Goal: Information Seeking & Learning: Learn about a topic

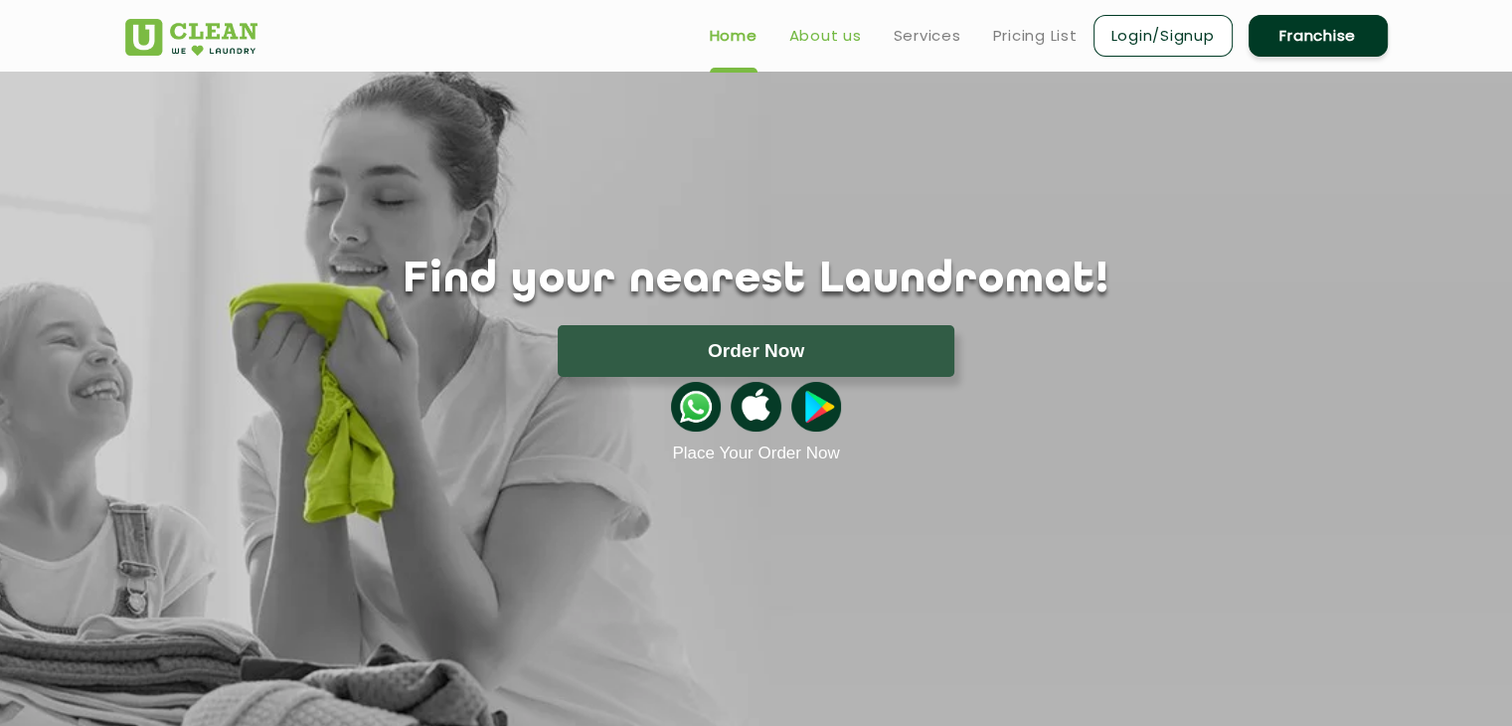
click at [829, 31] on link "About us" at bounding box center [825, 36] width 73 height 24
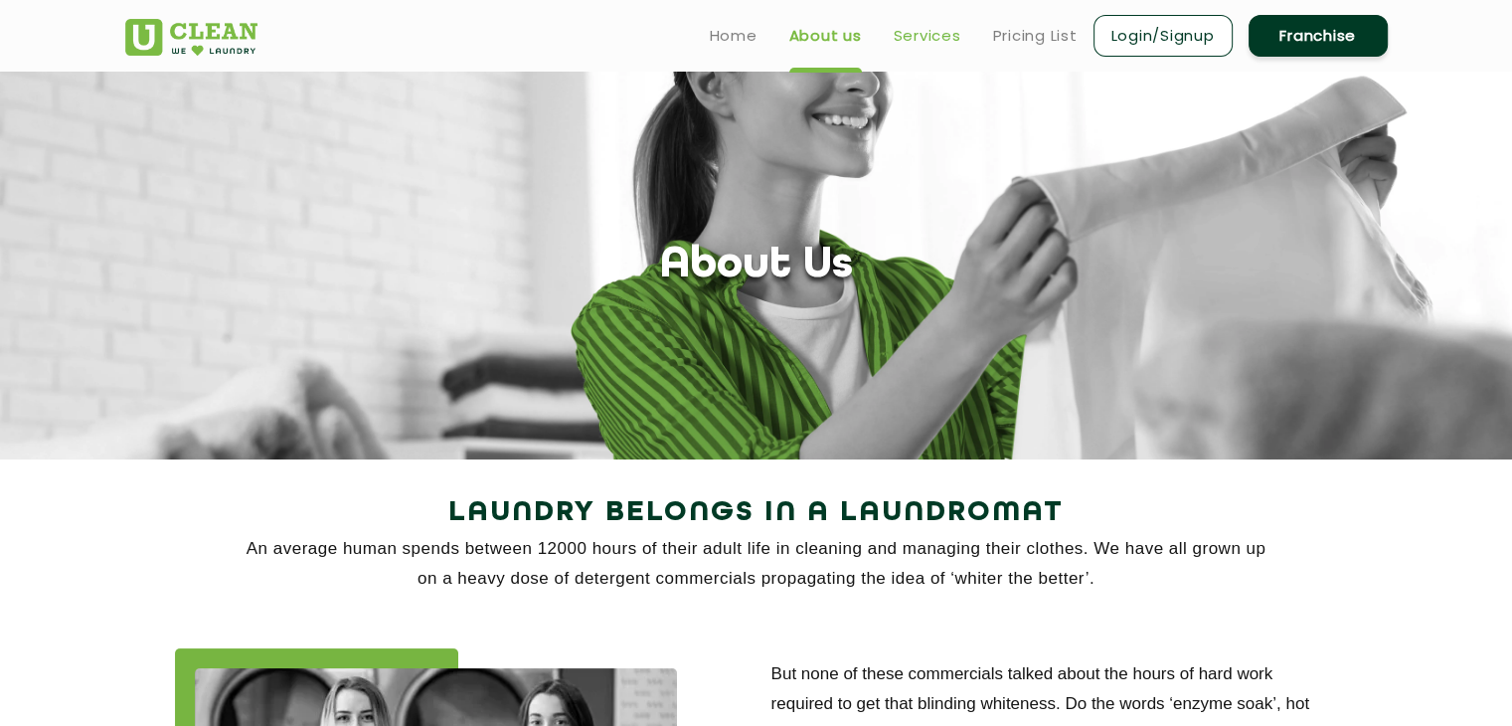
click at [931, 41] on link "Services" at bounding box center [928, 36] width 68 height 24
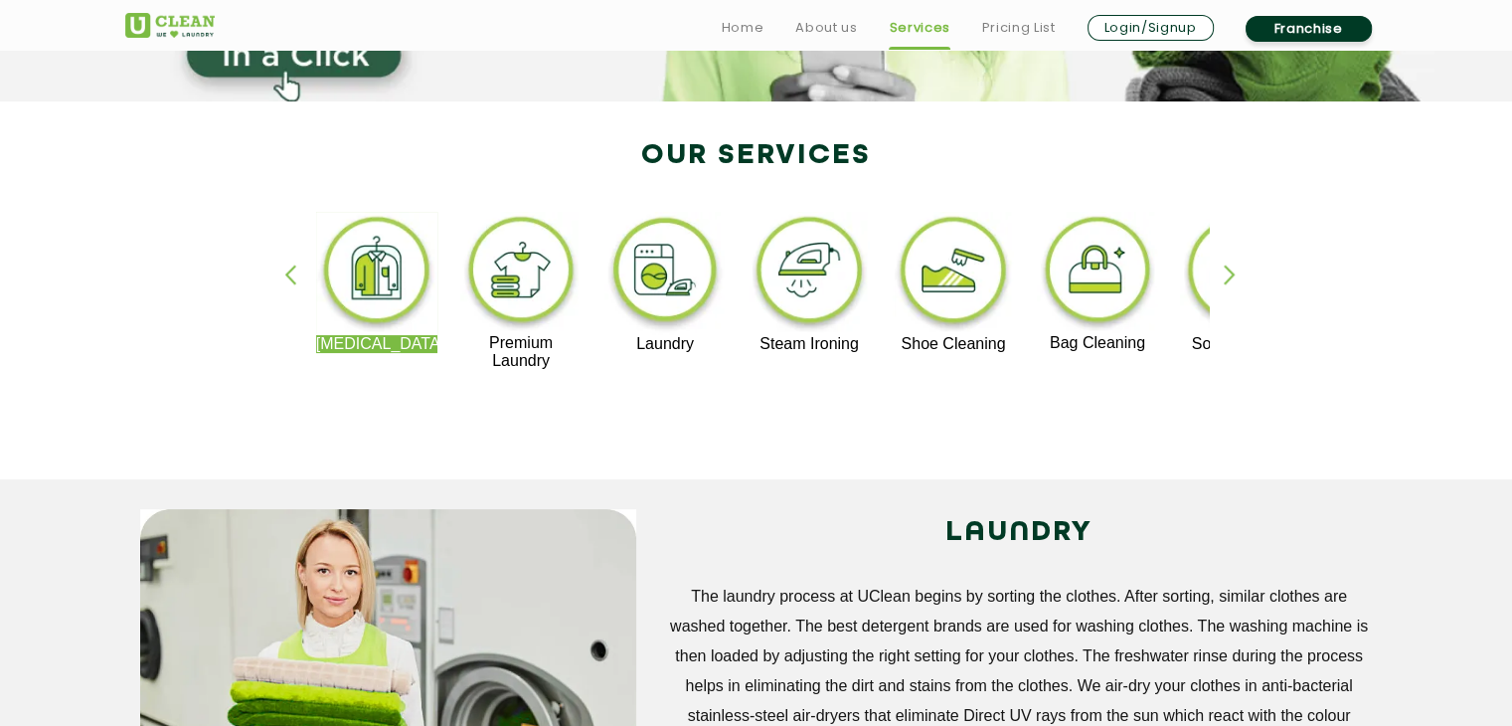
scroll to position [425, 0]
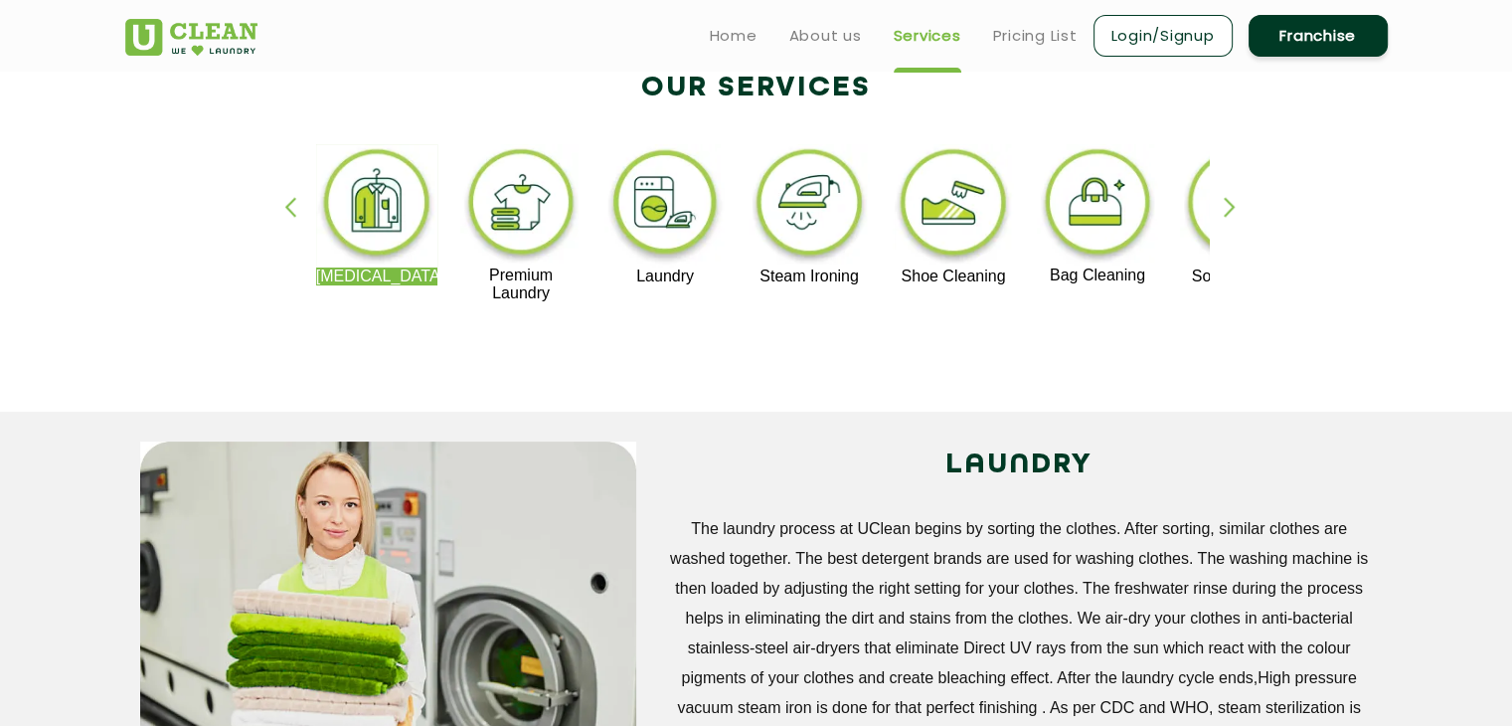
click at [917, 341] on div "[MEDICAL_DATA] Premium Laundry Laundry Steam Ironing Shoe Cleaning Bag Cleaning…" at bounding box center [756, 233] width 1292 height 358
click at [1237, 212] on div "button" at bounding box center [1239, 224] width 30 height 55
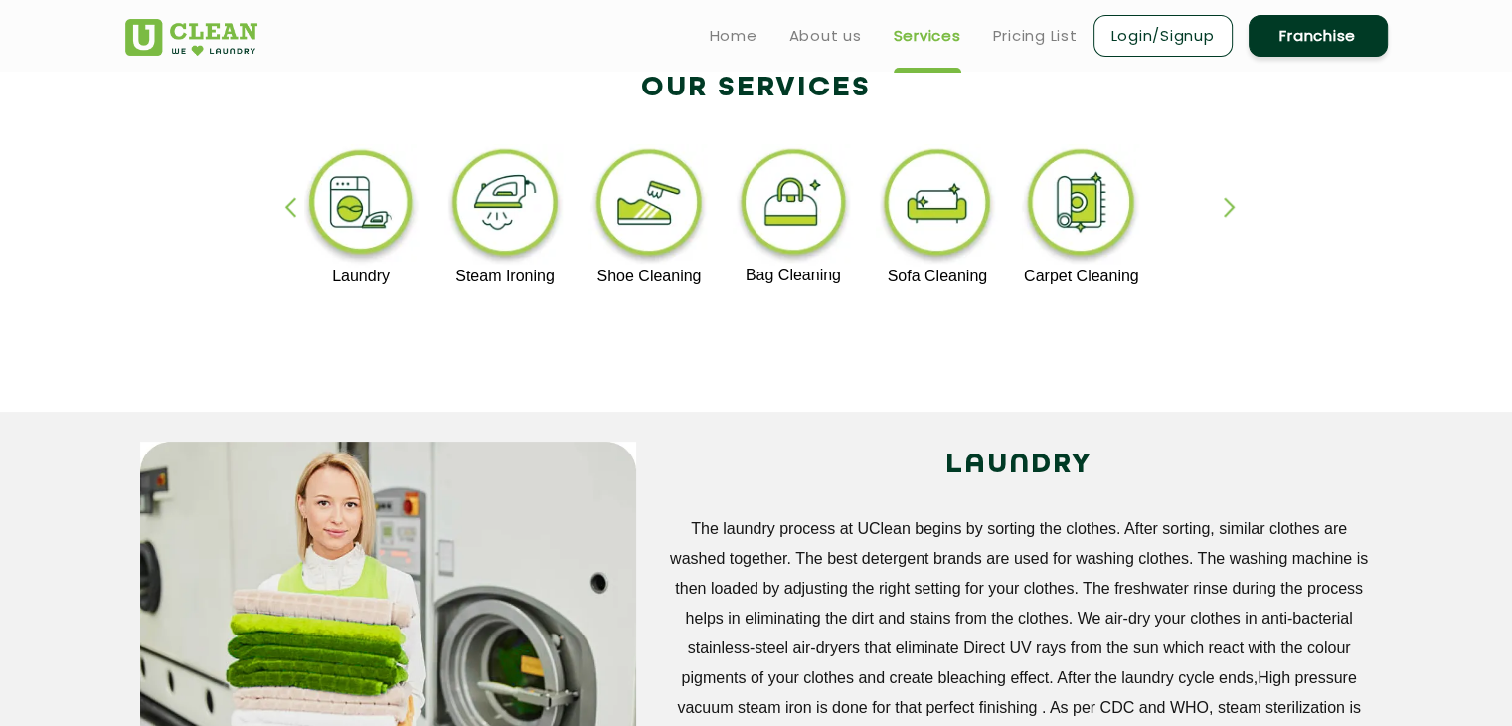
click at [294, 204] on div "button" at bounding box center [299, 224] width 30 height 55
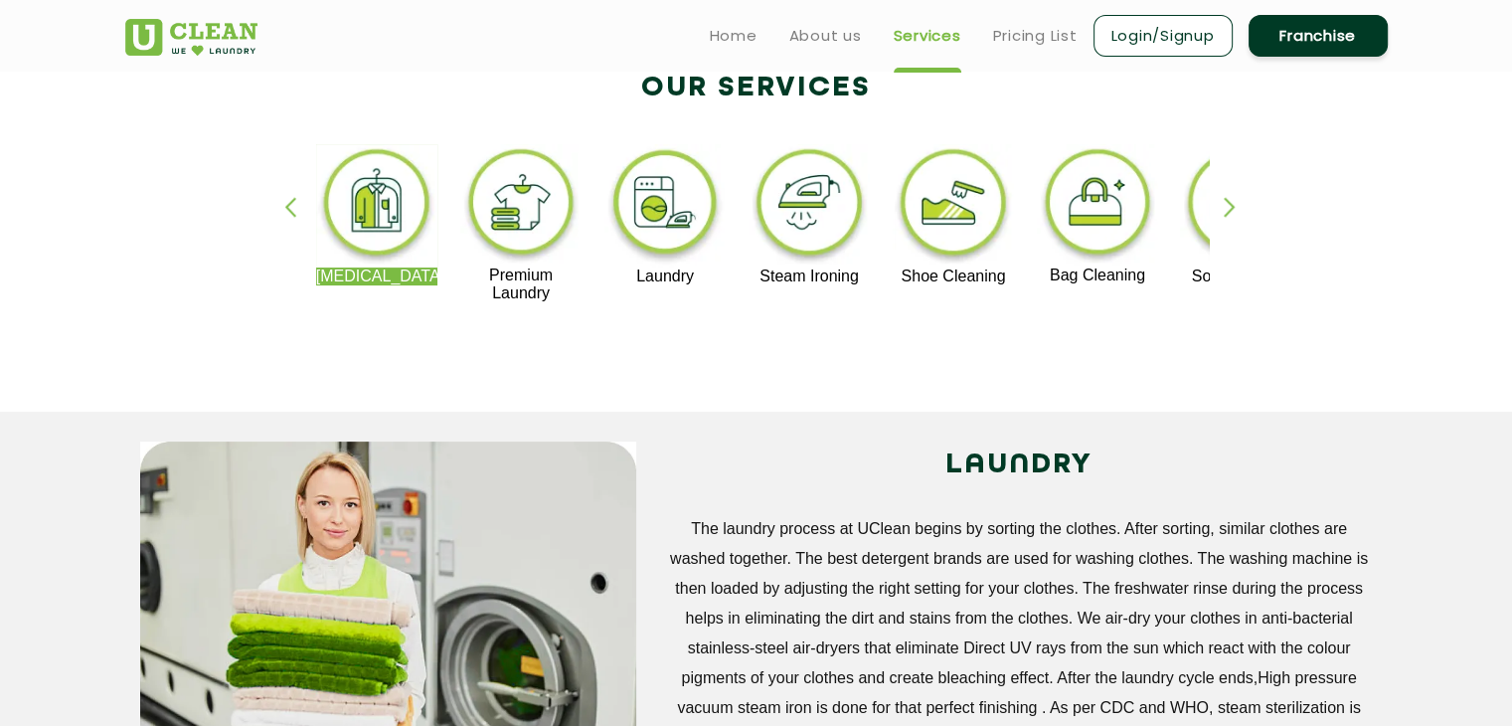
click at [479, 319] on div at bounding box center [756, 311] width 905 height 19
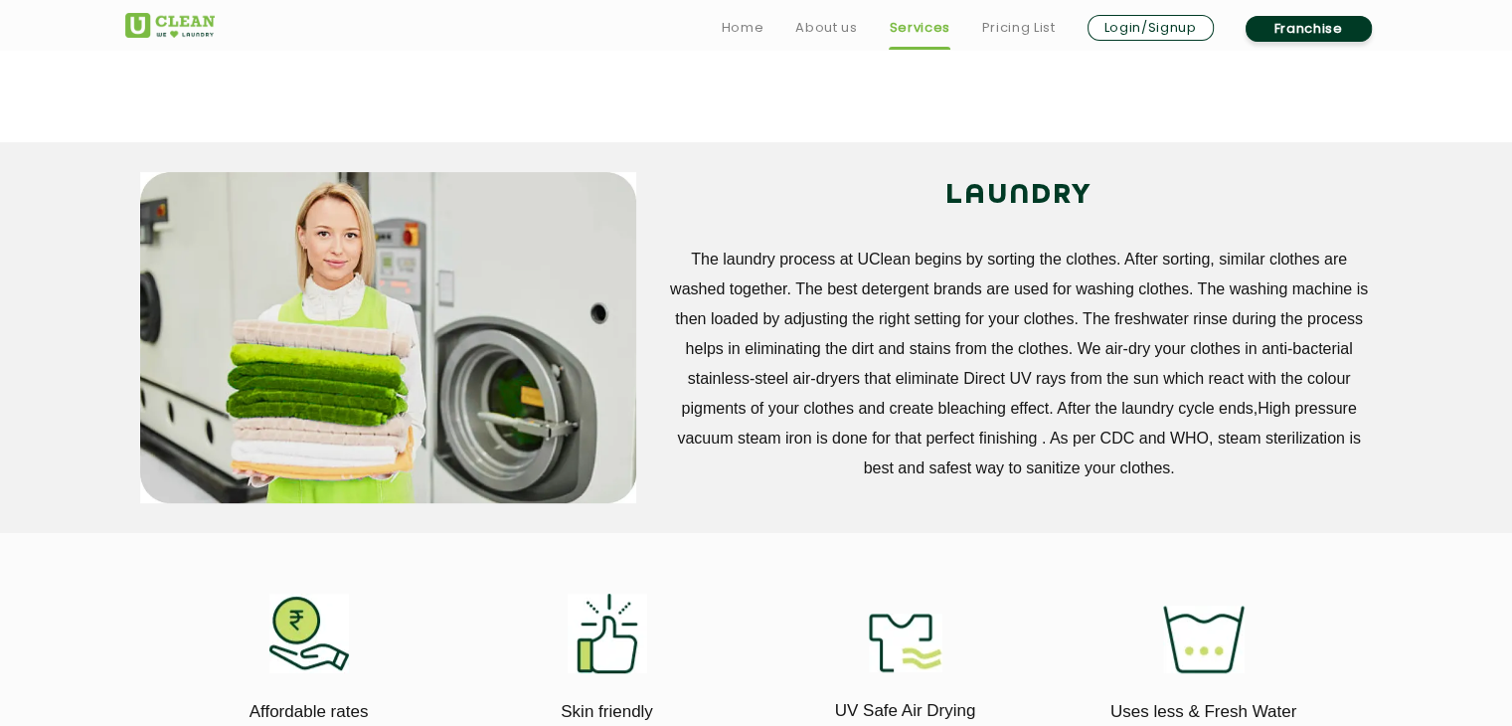
scroll to position [700, 0]
